Goal: Task Accomplishment & Management: Manage account settings

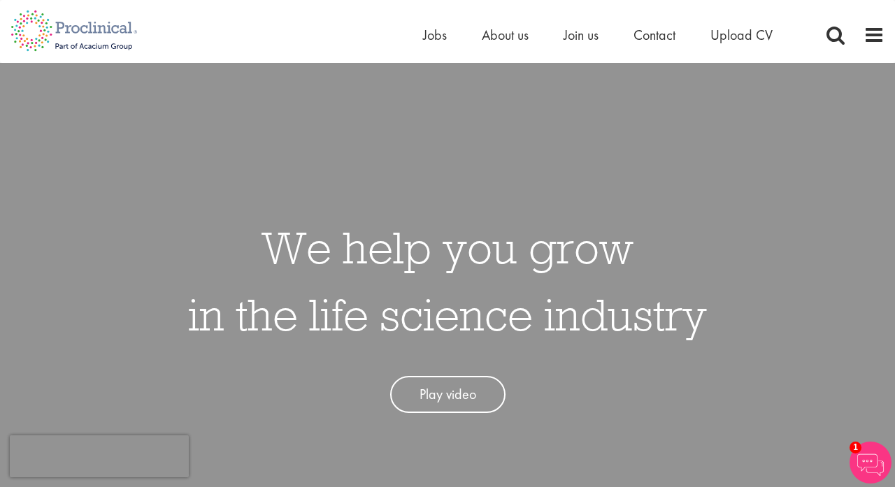
click at [757, 45] on li "Upload CV" at bounding box center [741, 34] width 62 height 21
click at [751, 30] on span "Upload CV" at bounding box center [741, 35] width 62 height 18
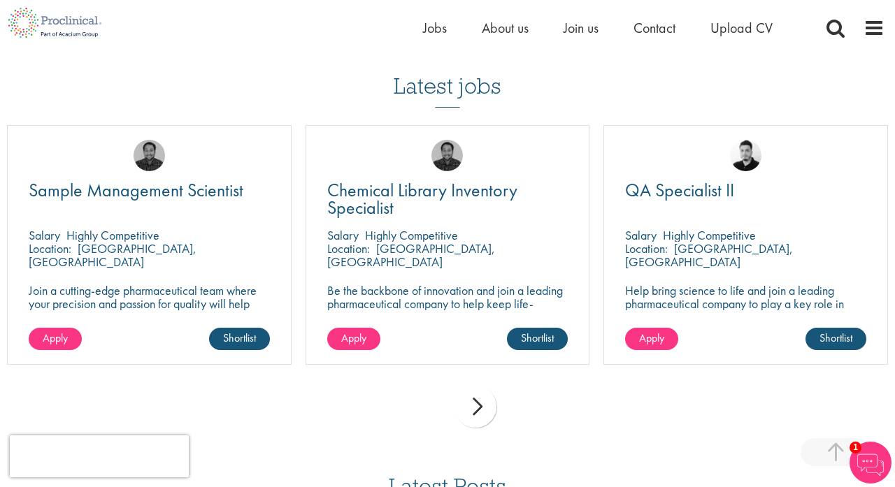
scroll to position [940, 0]
click at [480, 397] on div "next" at bounding box center [476, 407] width 42 height 42
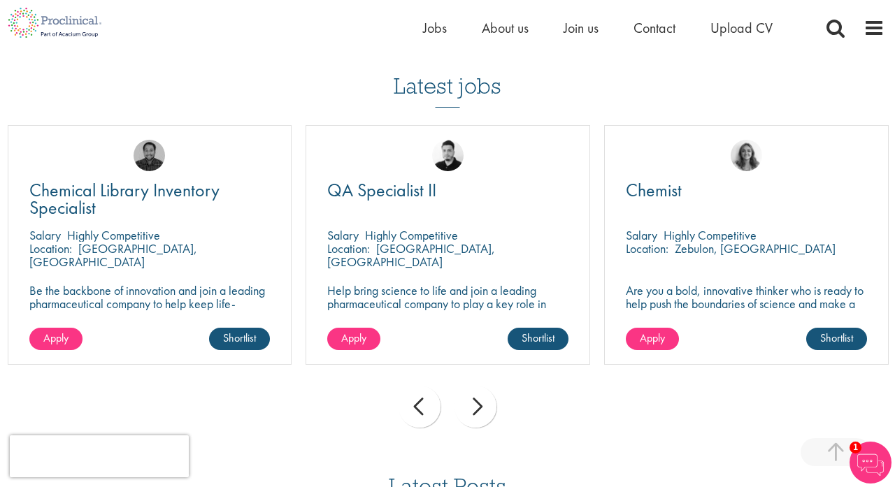
click at [480, 397] on div "next" at bounding box center [476, 407] width 42 height 42
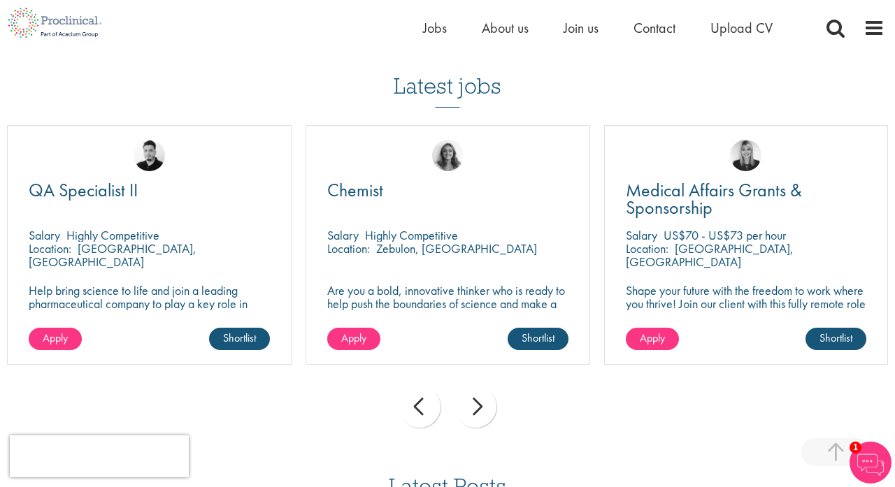
click at [480, 398] on div "next" at bounding box center [476, 407] width 42 height 42
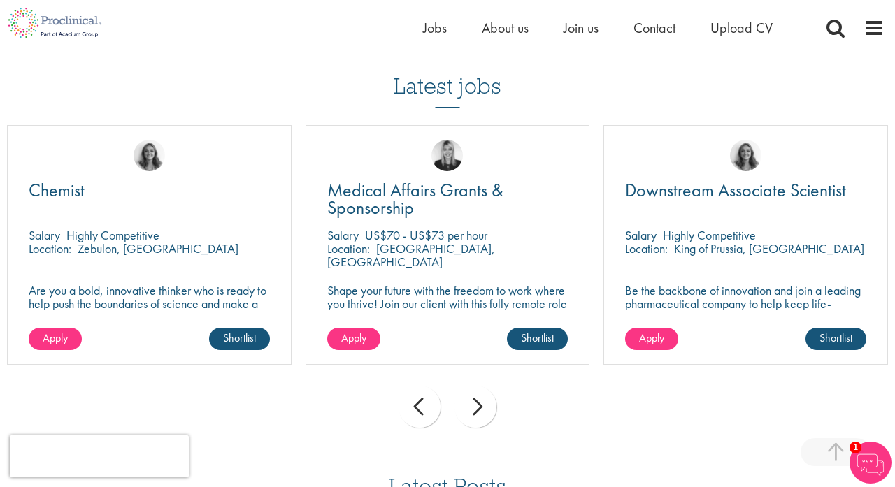
click at [480, 398] on div "next" at bounding box center [476, 407] width 42 height 42
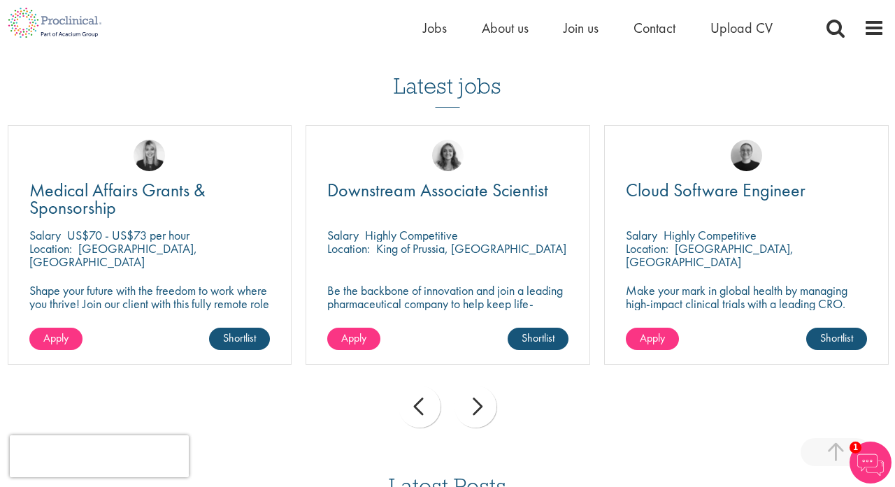
click at [480, 398] on div "next" at bounding box center [476, 407] width 42 height 42
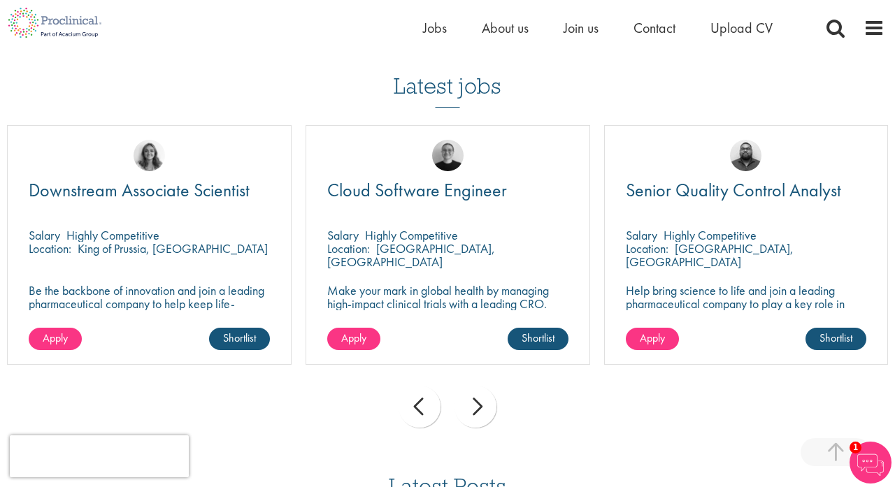
click at [480, 398] on div "next" at bounding box center [476, 407] width 42 height 42
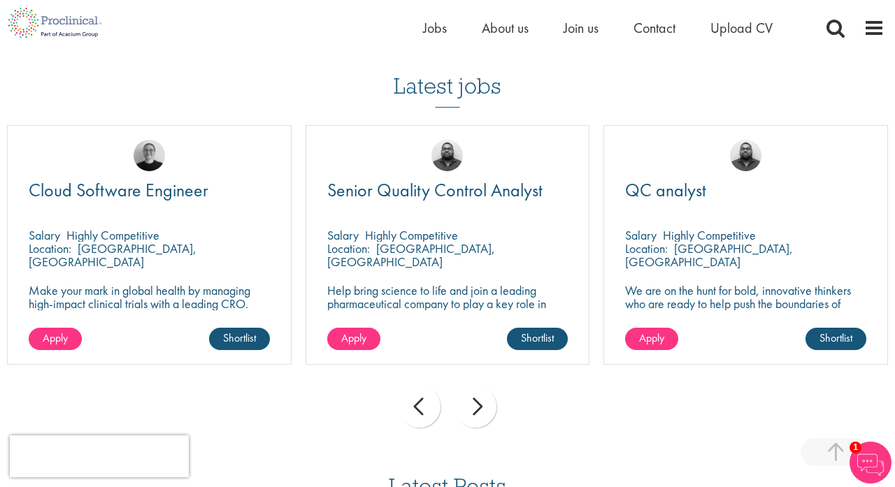
click at [480, 398] on div "next" at bounding box center [476, 407] width 42 height 42
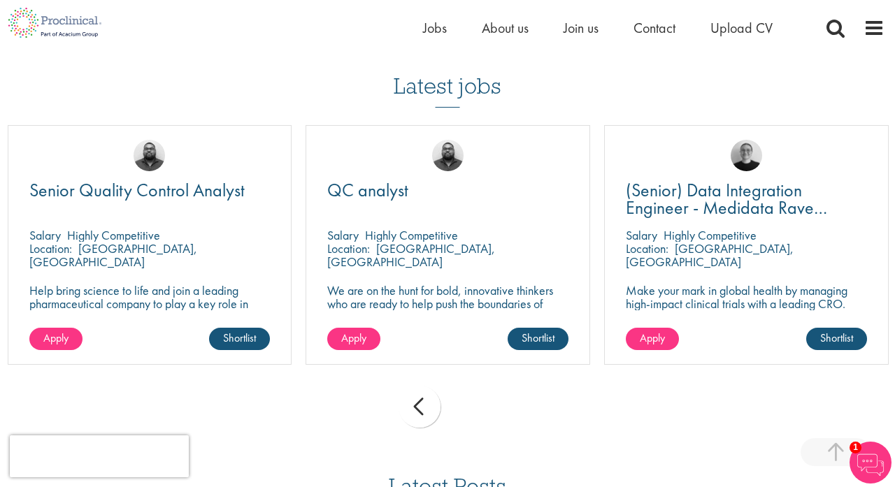
click at [480, 398] on div "prev next" at bounding box center [447, 409] width 895 height 61
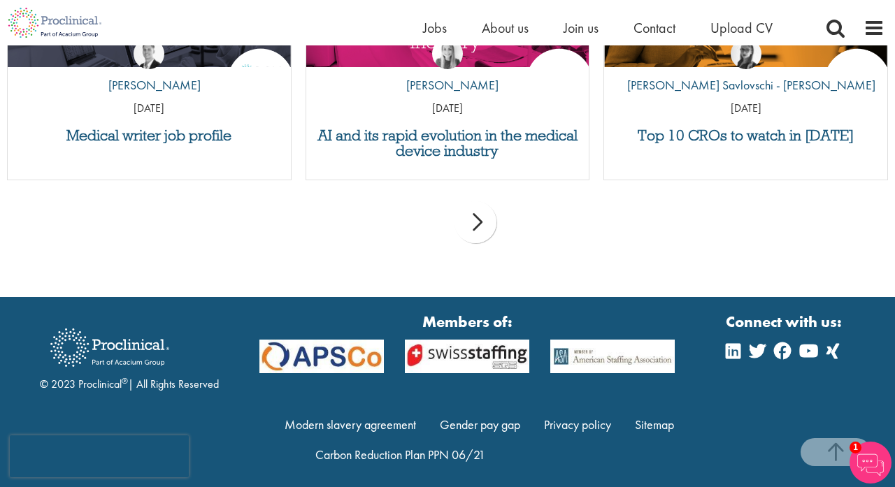
scroll to position [913, 0]
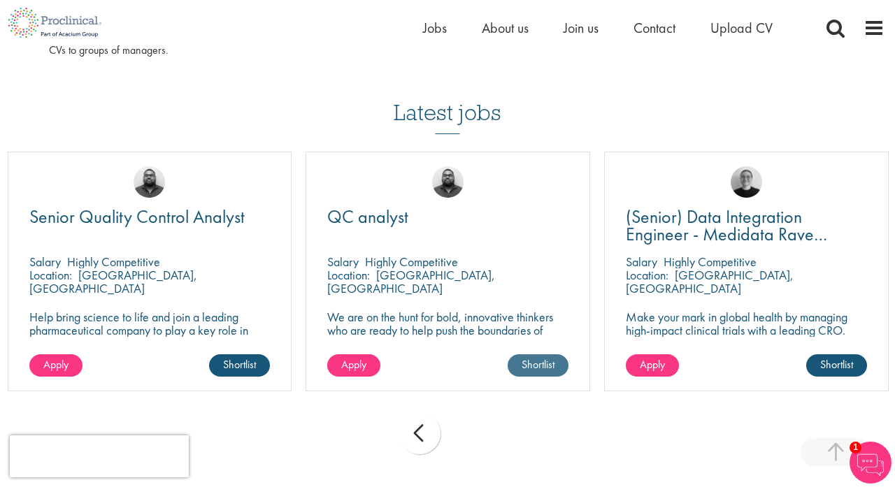
click at [549, 364] on link "Shortlist" at bounding box center [538, 366] width 61 height 22
click at [549, 364] on link "Shortlisted" at bounding box center [533, 366] width 72 height 22
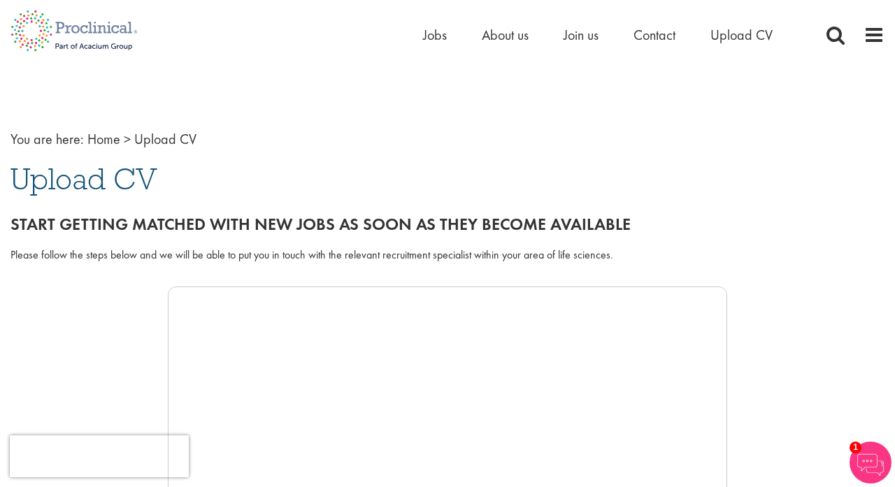
scroll to position [0, 0]
click at [583, 33] on span "Join us" at bounding box center [581, 35] width 35 height 18
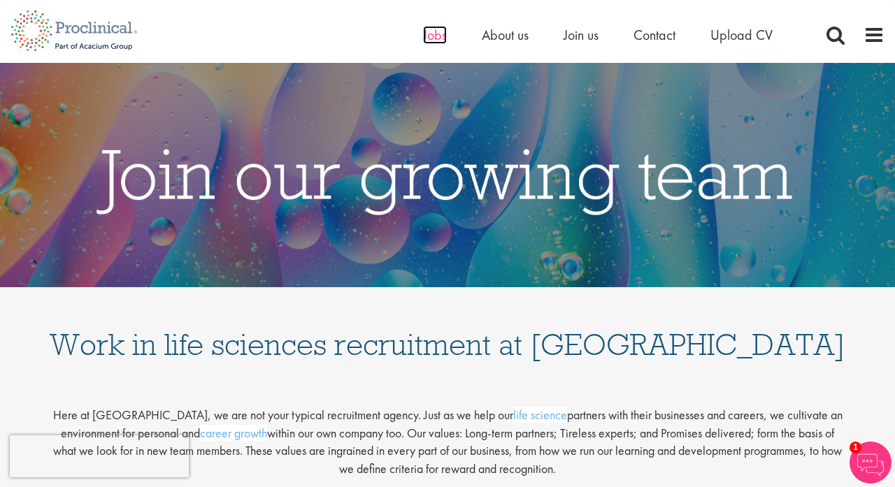
click at [435, 32] on span "Jobs" at bounding box center [435, 35] width 24 height 18
